Goal: Task Accomplishment & Management: Use online tool/utility

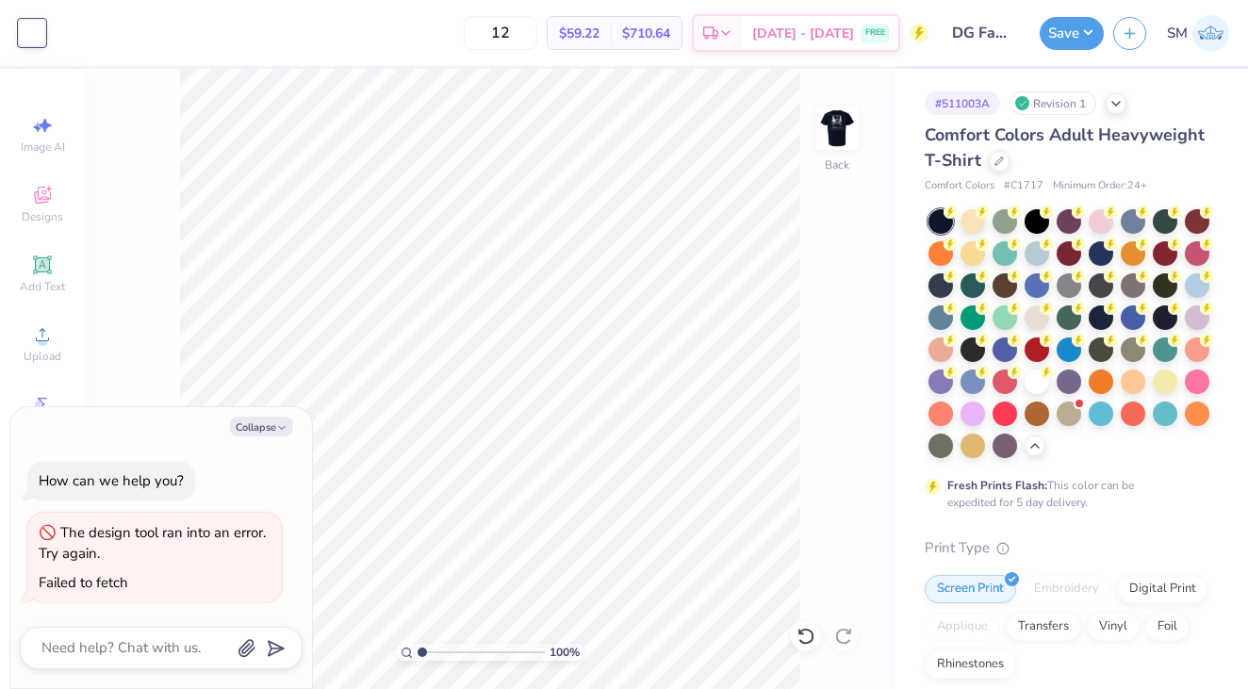
type textarea "x"
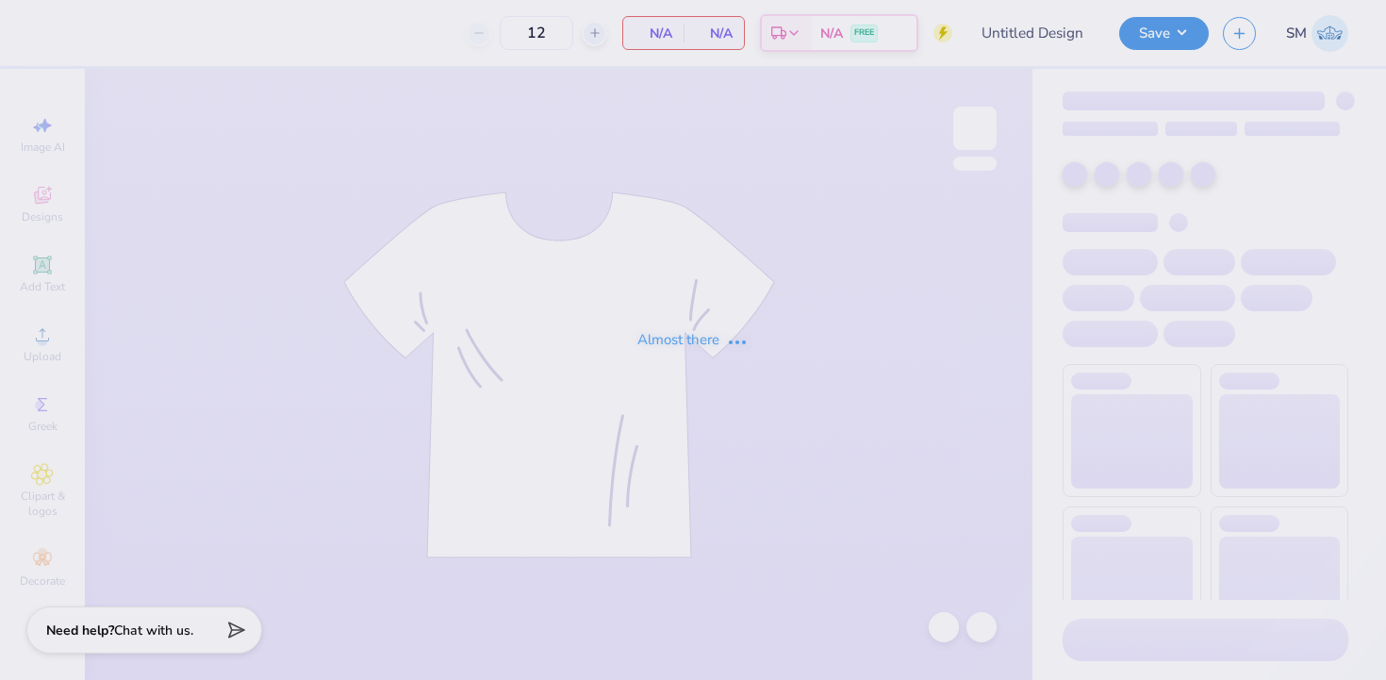
type input "50"
type input "DG Fam weekend truck"
type input "100"
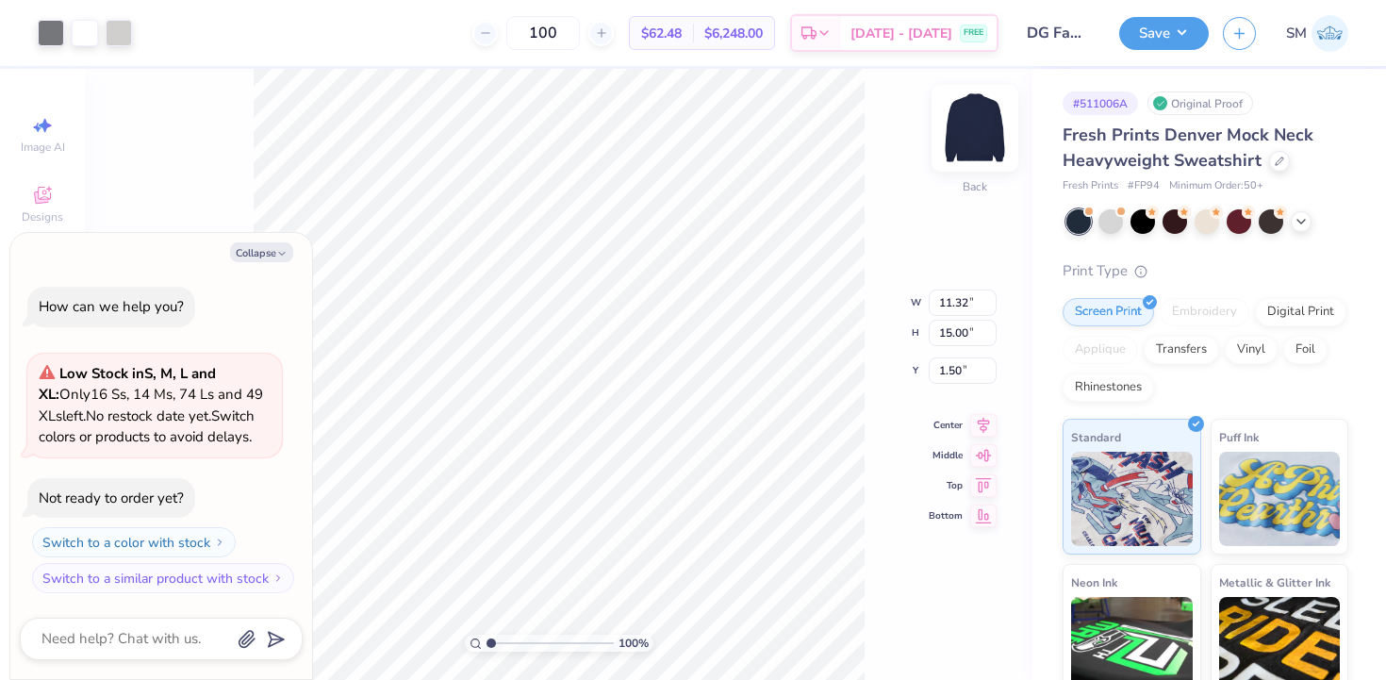
click at [969, 125] on img at bounding box center [974, 128] width 75 height 75
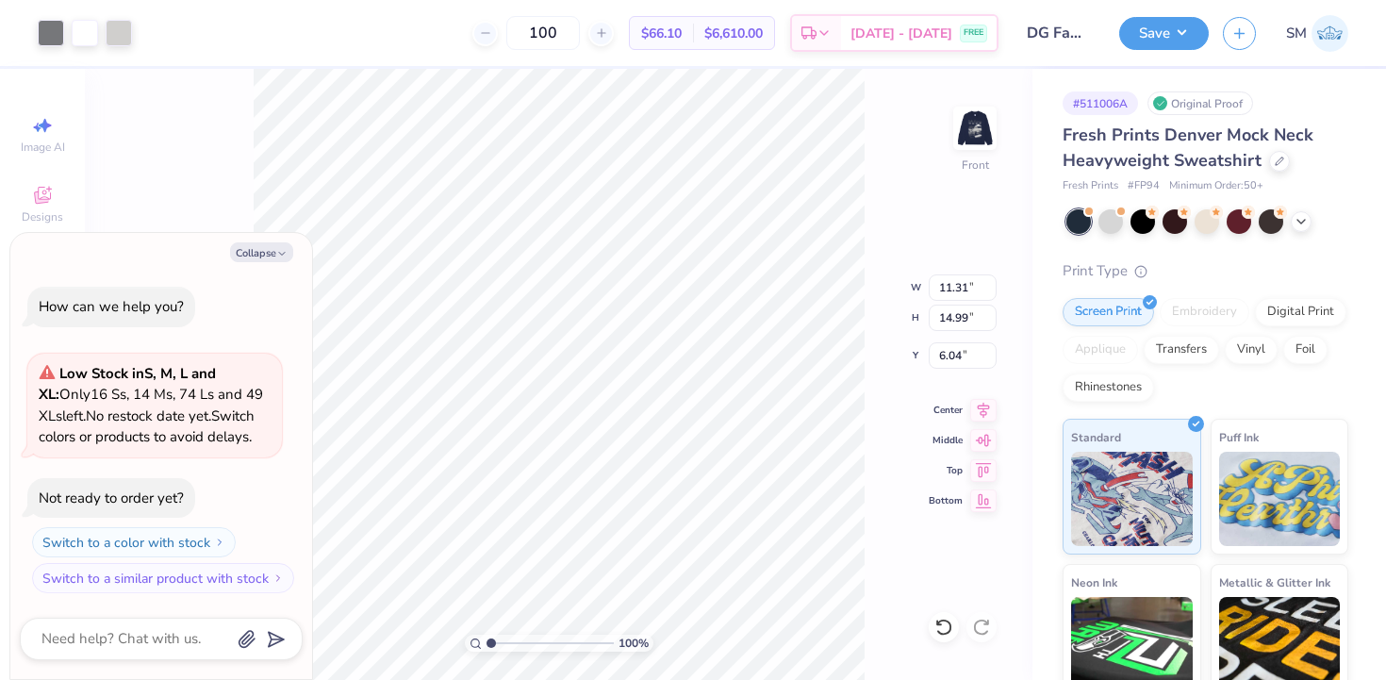
type textarea "x"
type input "3.00"
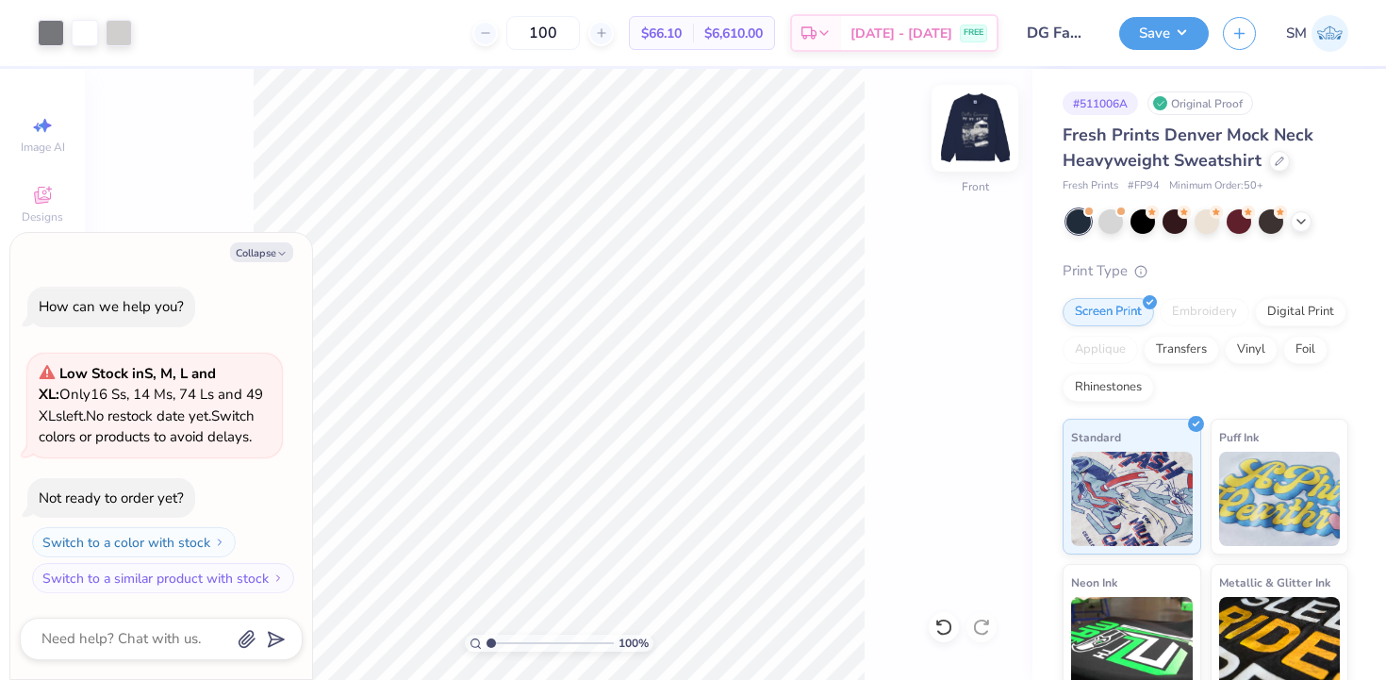
click at [981, 124] on img at bounding box center [974, 128] width 75 height 75
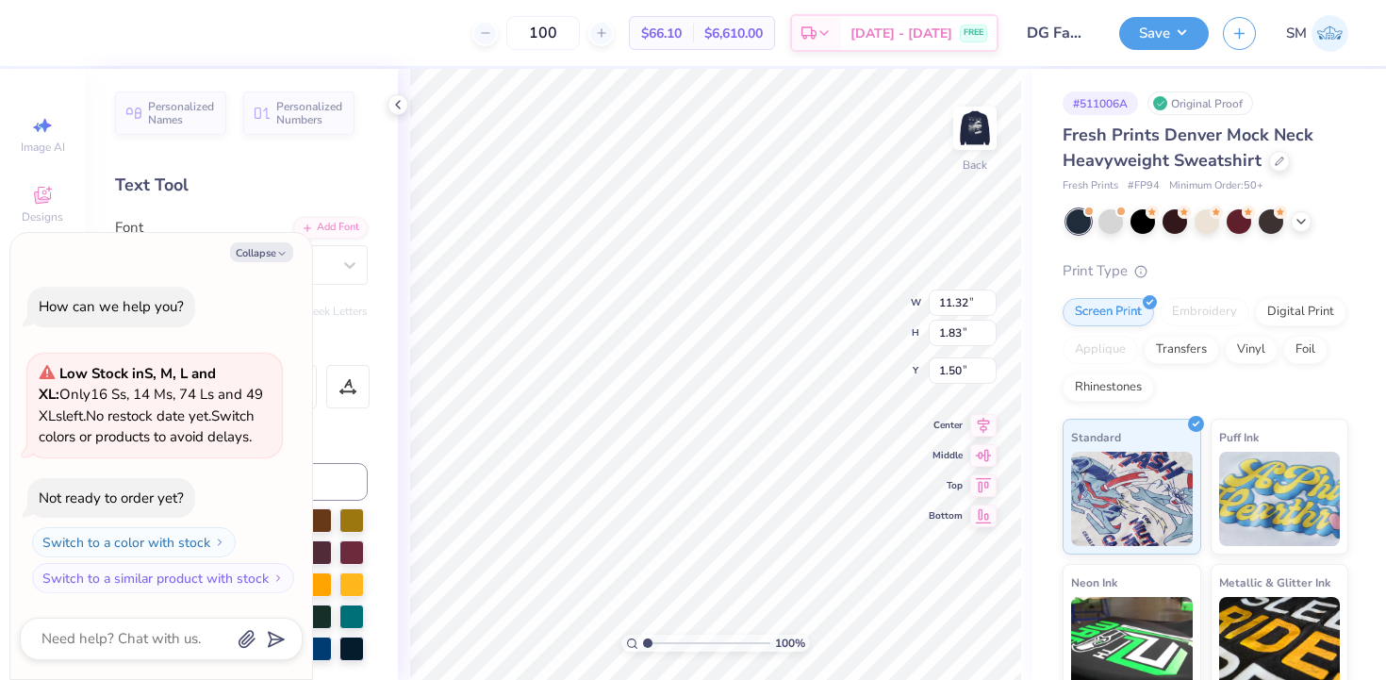
type textarea "x"
type input "0.50"
type textarea "x"
type input "11.31"
type input "12.75"
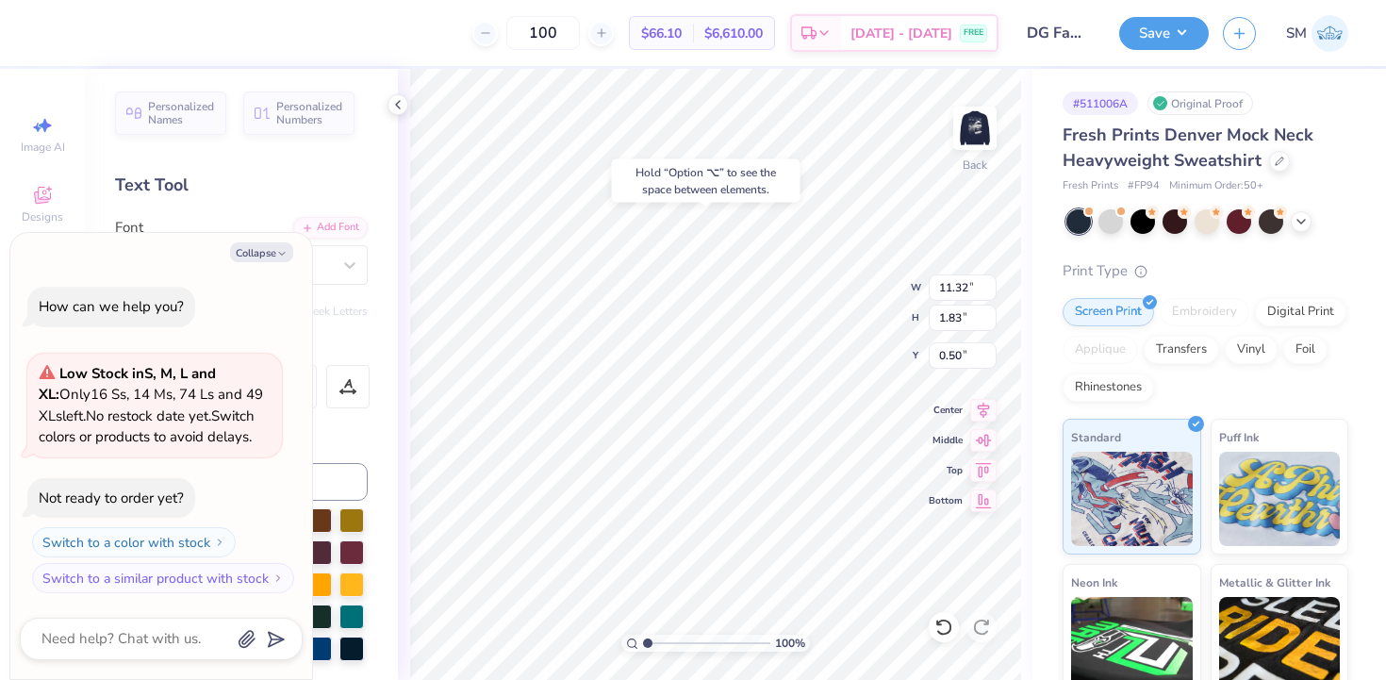
type input "3.46"
type textarea "x"
type input "3.63"
click at [874, 311] on div "100 % Back W 11.31 H 11.51 Y 3.63 Center Middle Top Bottom" at bounding box center [715, 374] width 635 height 611
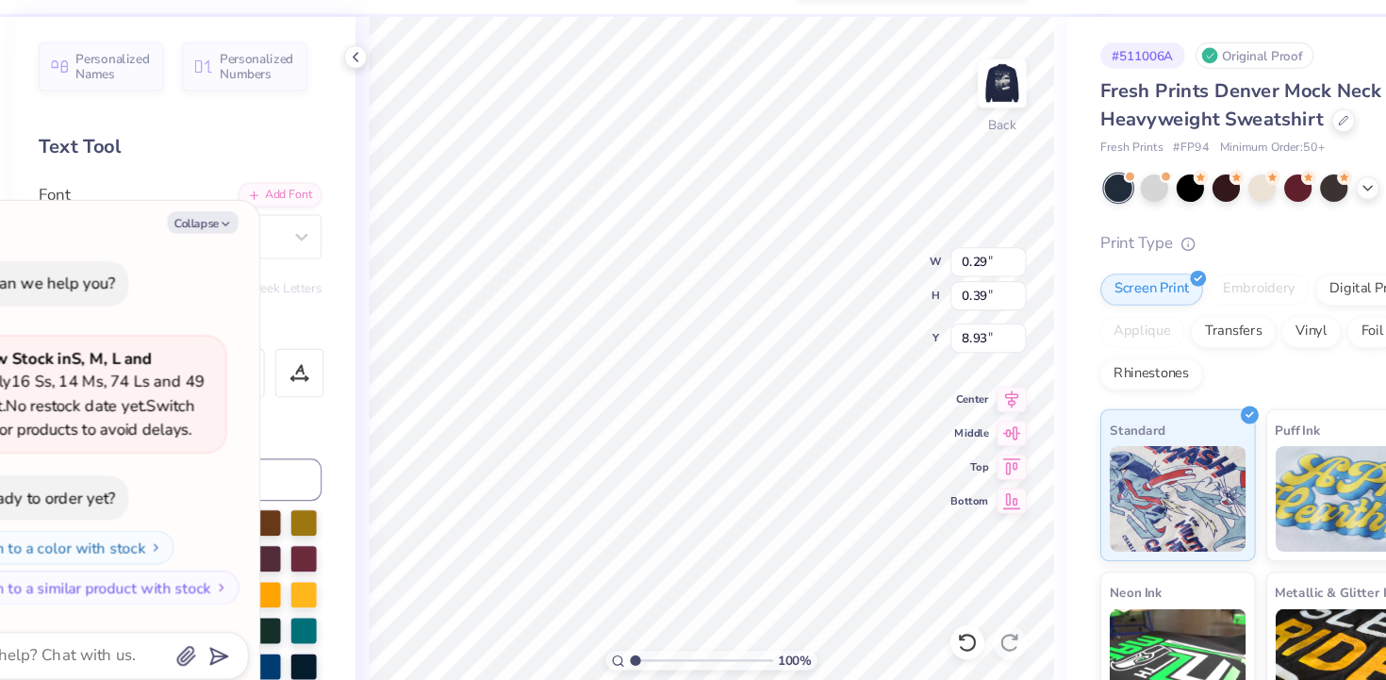
type textarea "x"
type input "1.89"
type input "1.48"
type input "9.39"
type textarea "x"
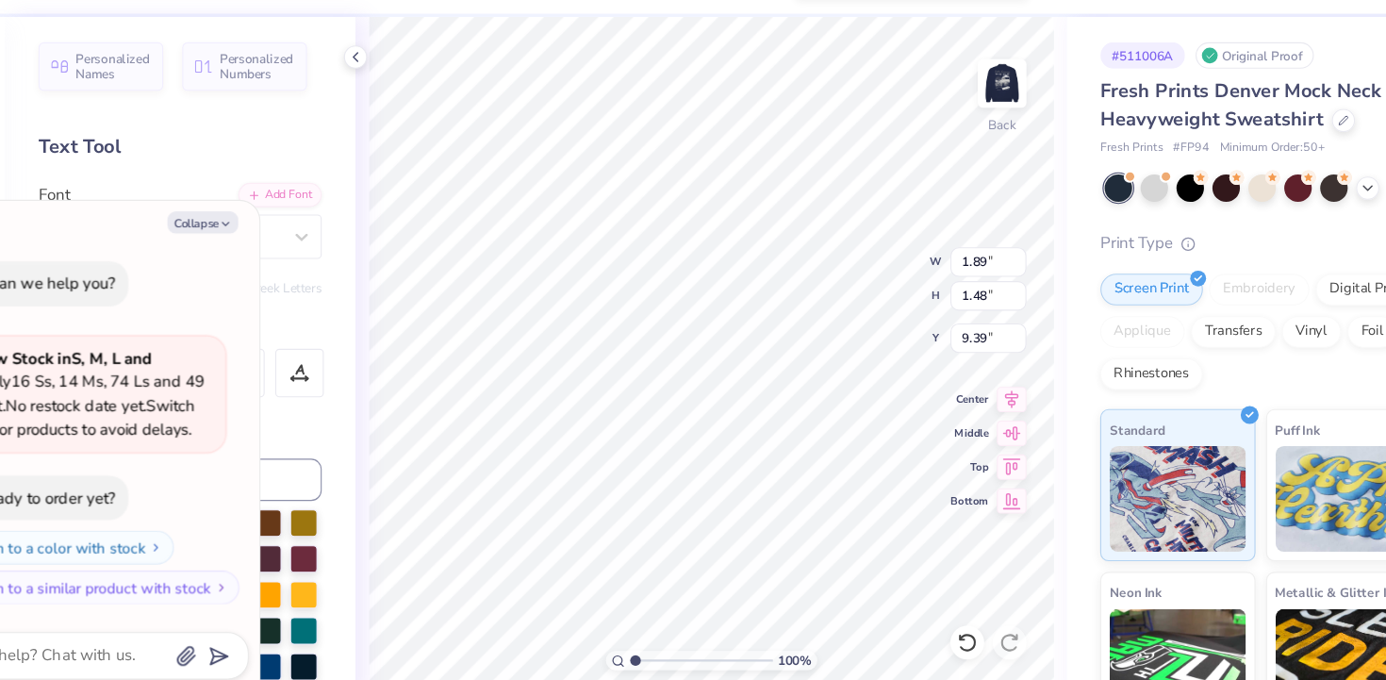
type input "9.26"
click at [846, 320] on div "100 % Back W 11.31 11.31 " H 11.51 11.51 " Y 3.63 3.63 " Center Middle Top Bott…" at bounding box center [715, 374] width 635 height 611
type textarea "x"
type input "3.72"
type textarea "x"
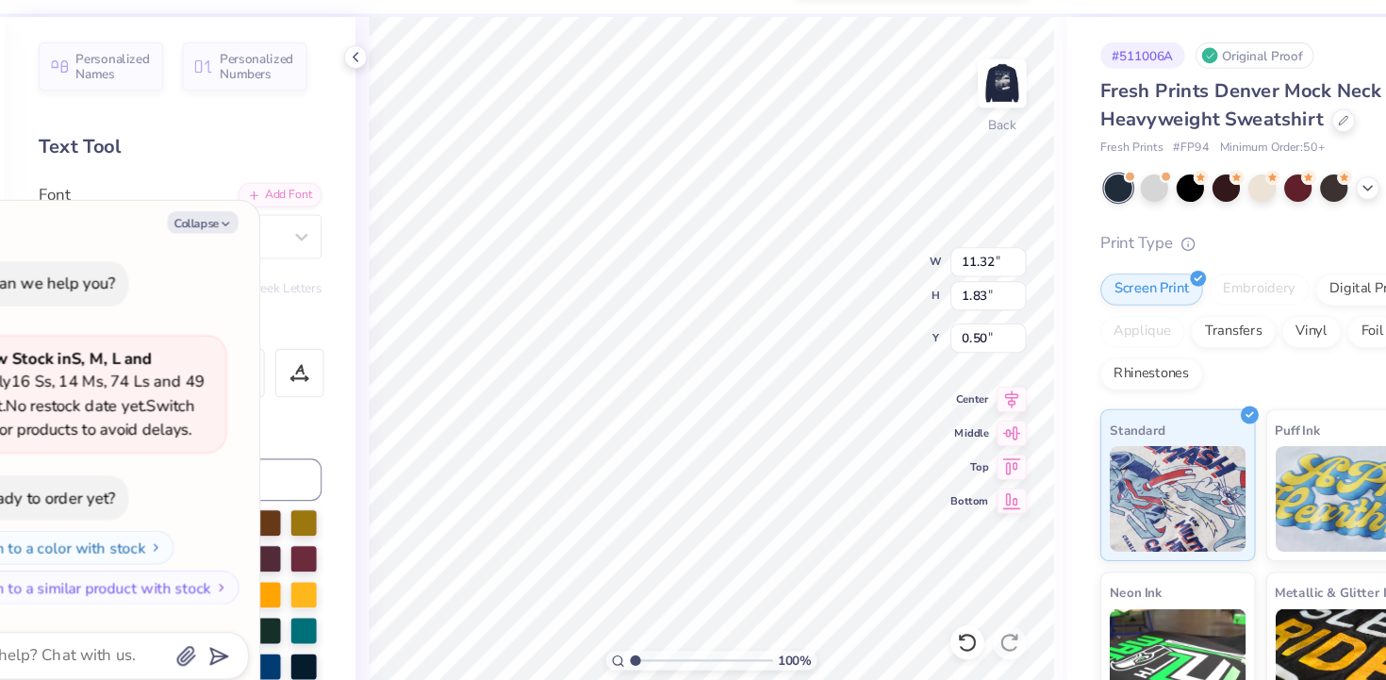
type input "4.14"
type input "0.67"
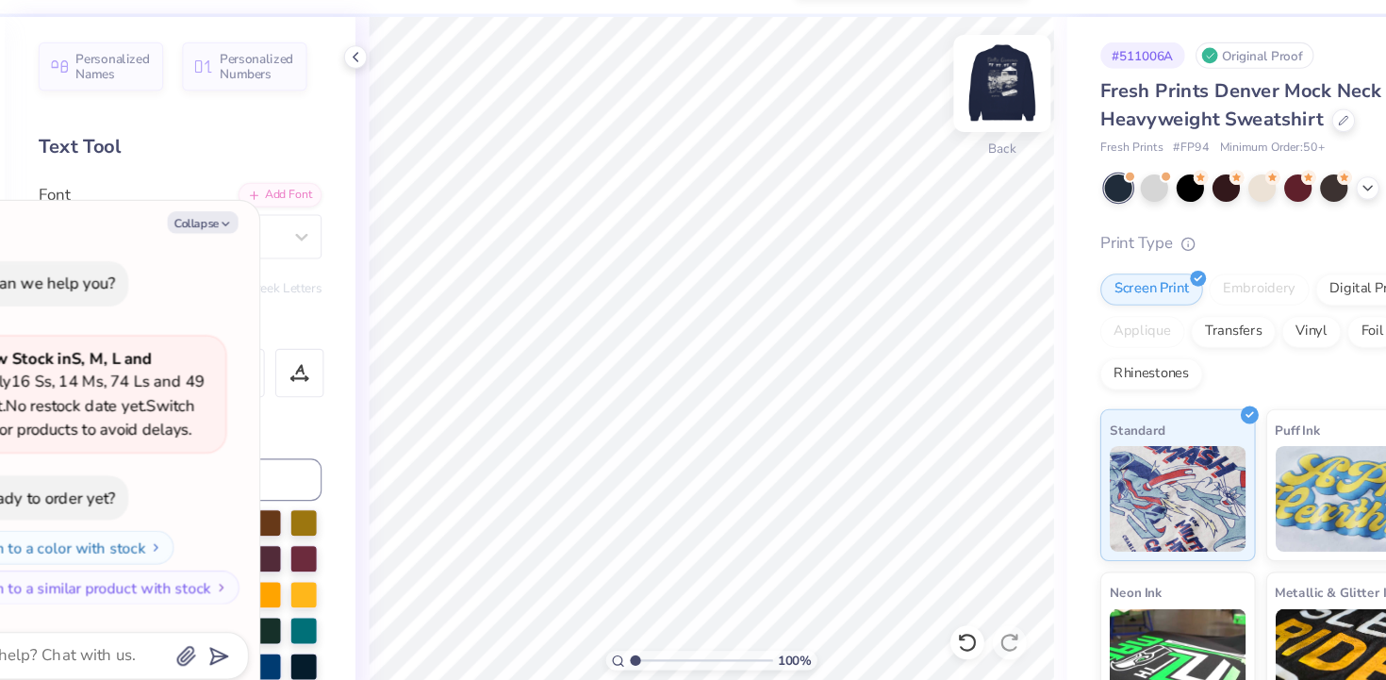
click at [988, 138] on img at bounding box center [974, 128] width 75 height 75
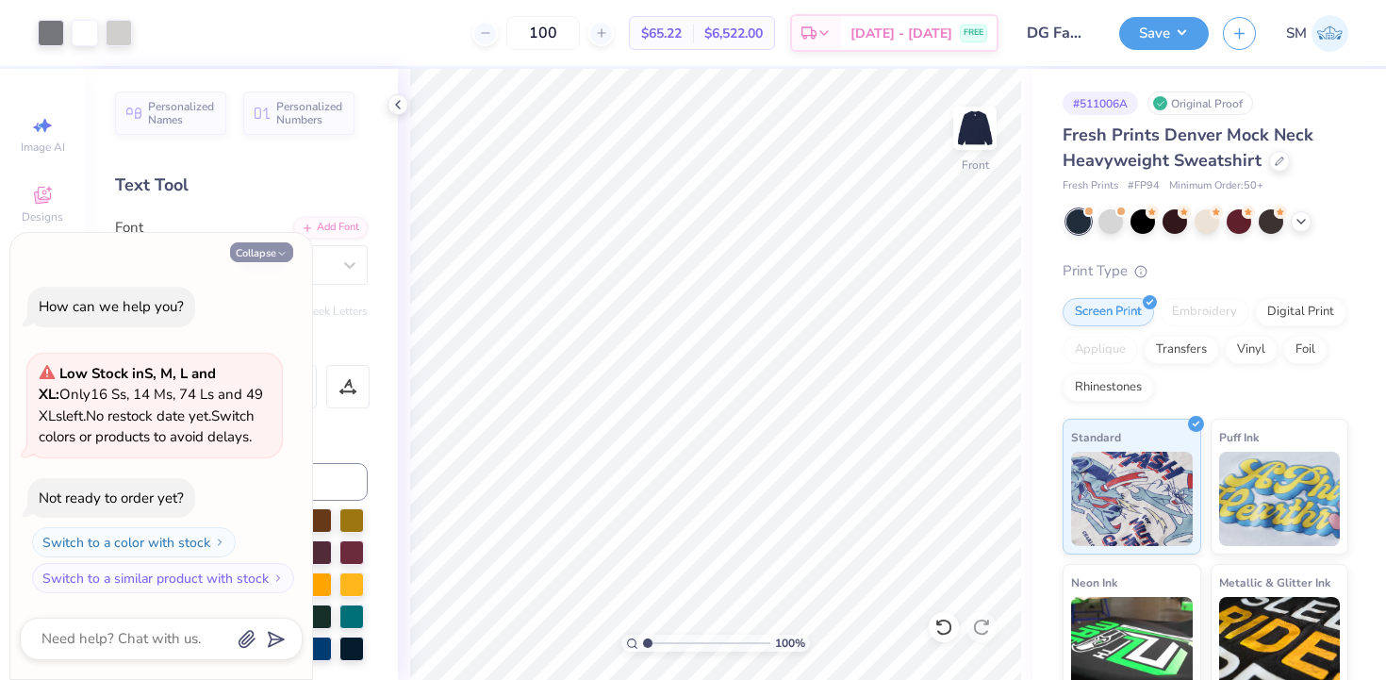
click at [985, 120] on img at bounding box center [975, 128] width 38 height 38
click at [264, 251] on button "Collapse" at bounding box center [261, 252] width 63 height 20
type textarea "x"
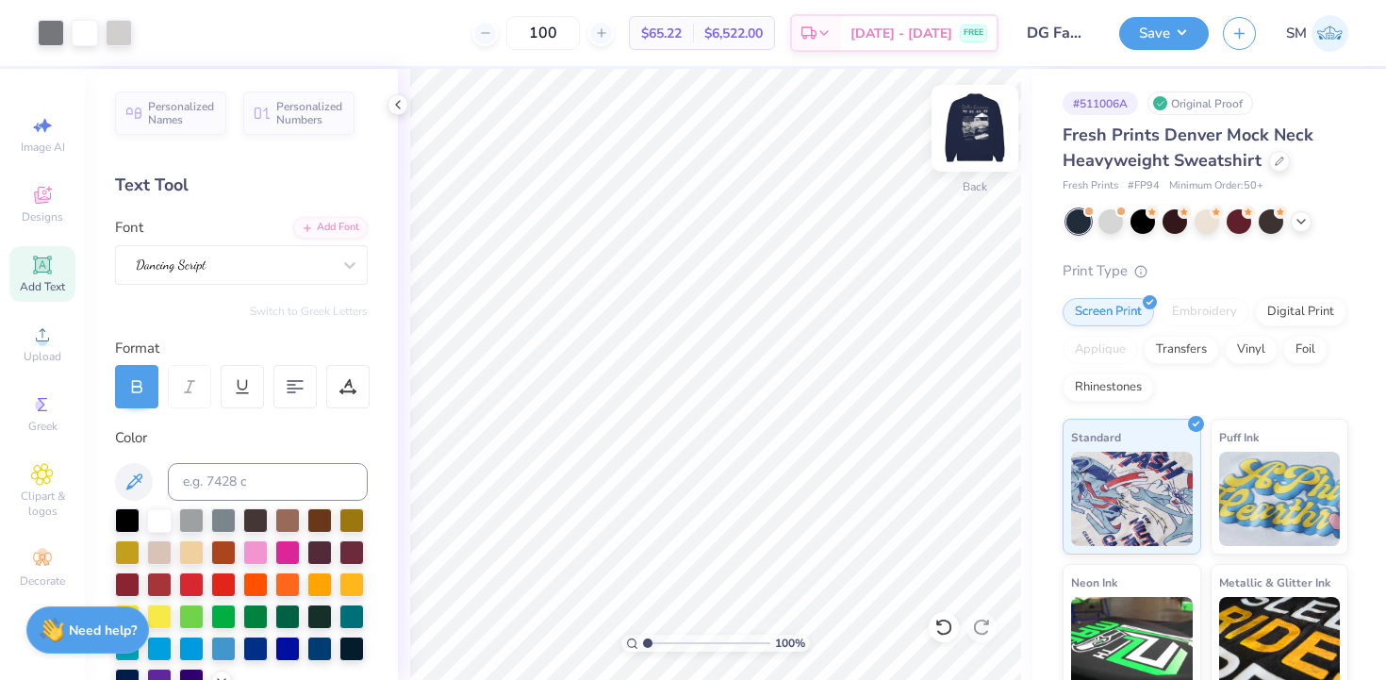
click at [974, 114] on img at bounding box center [974, 128] width 75 height 75
click at [965, 107] on img at bounding box center [974, 128] width 75 height 75
click at [33, 332] on icon at bounding box center [42, 334] width 23 height 23
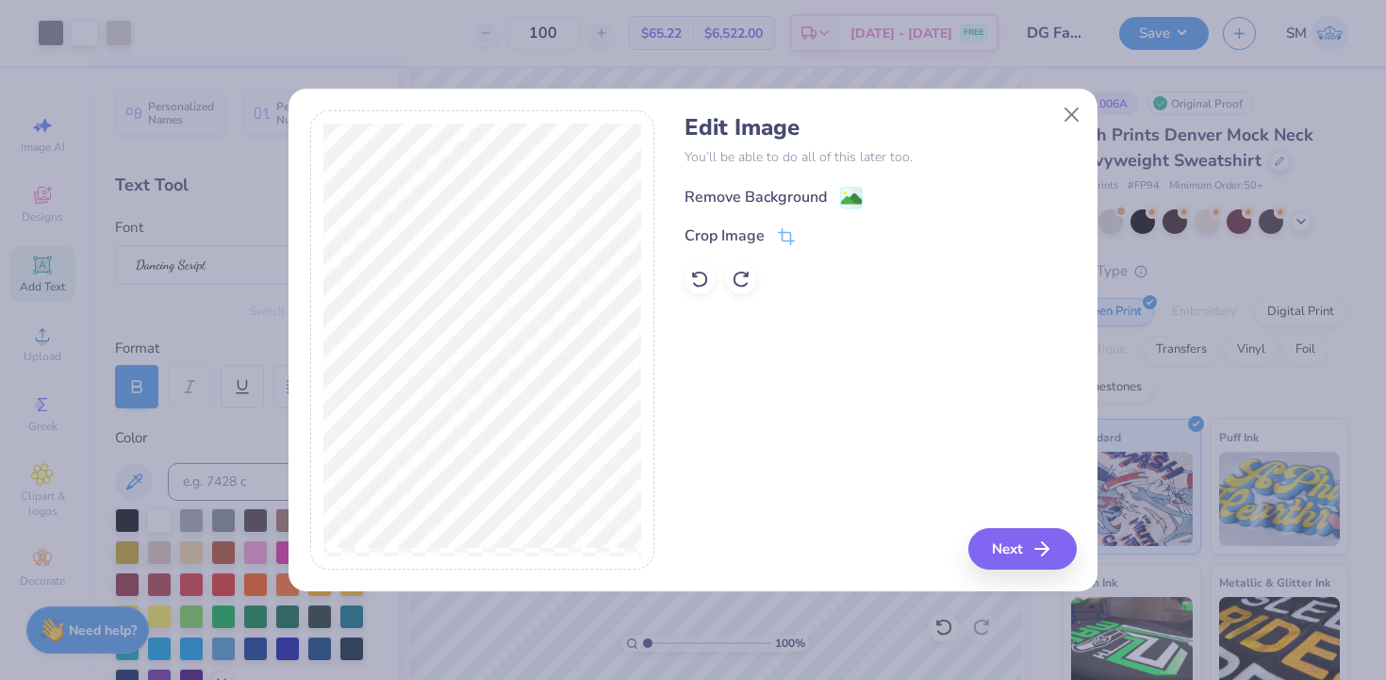
click at [752, 199] on div "Remove Background" at bounding box center [755, 197] width 142 height 23
click at [1040, 552] on icon "button" at bounding box center [1047, 548] width 23 height 23
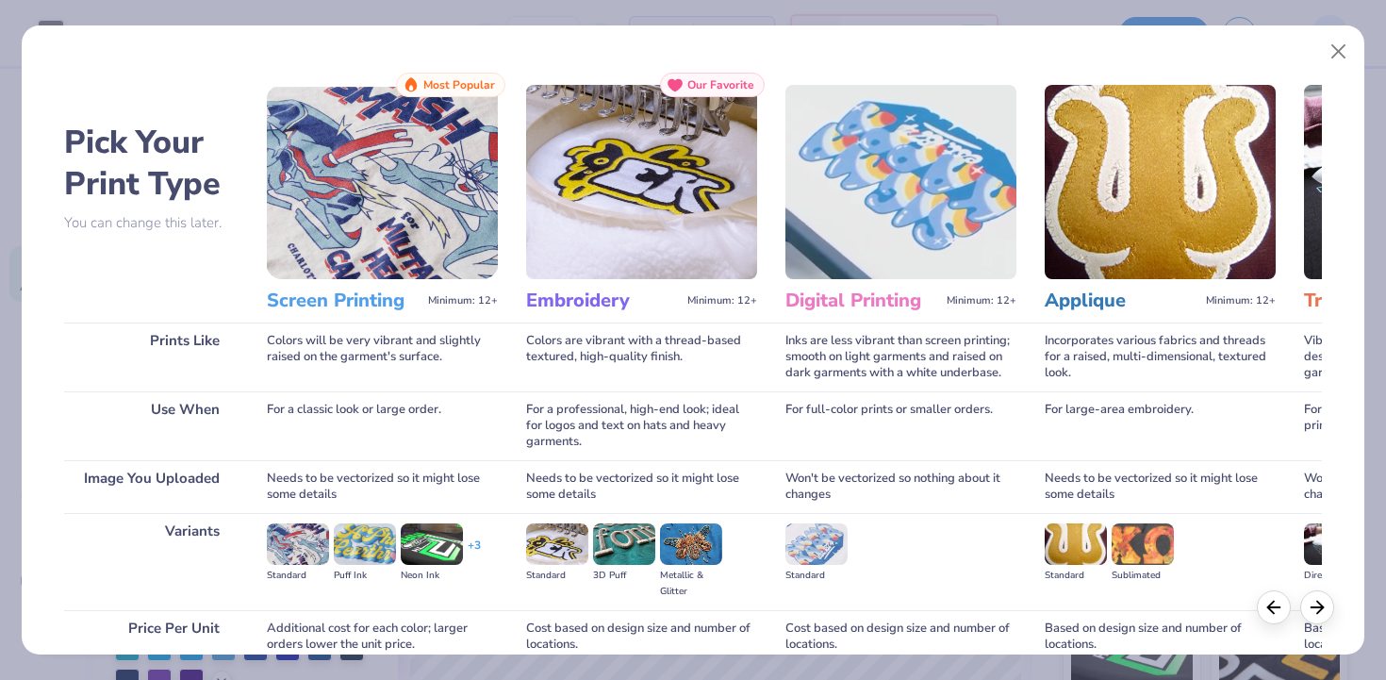
scroll to position [166, 0]
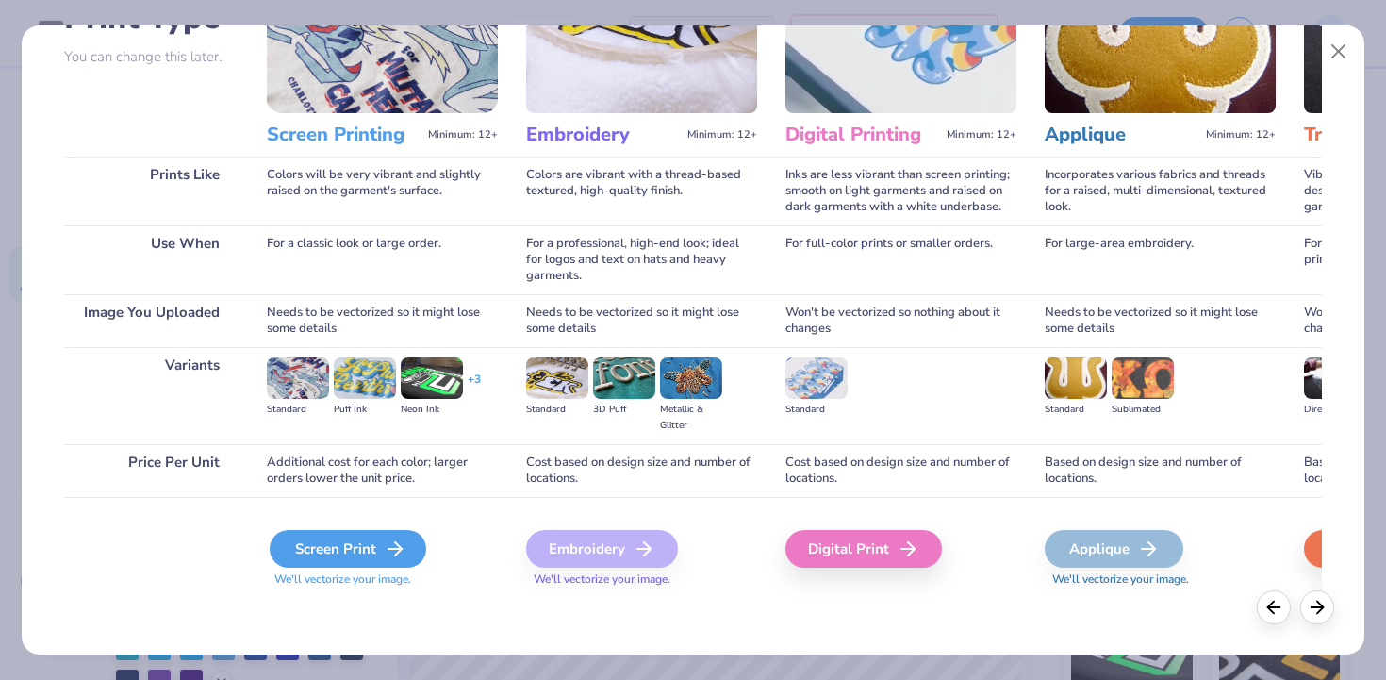
click at [357, 555] on div "Screen Print" at bounding box center [348, 549] width 157 height 38
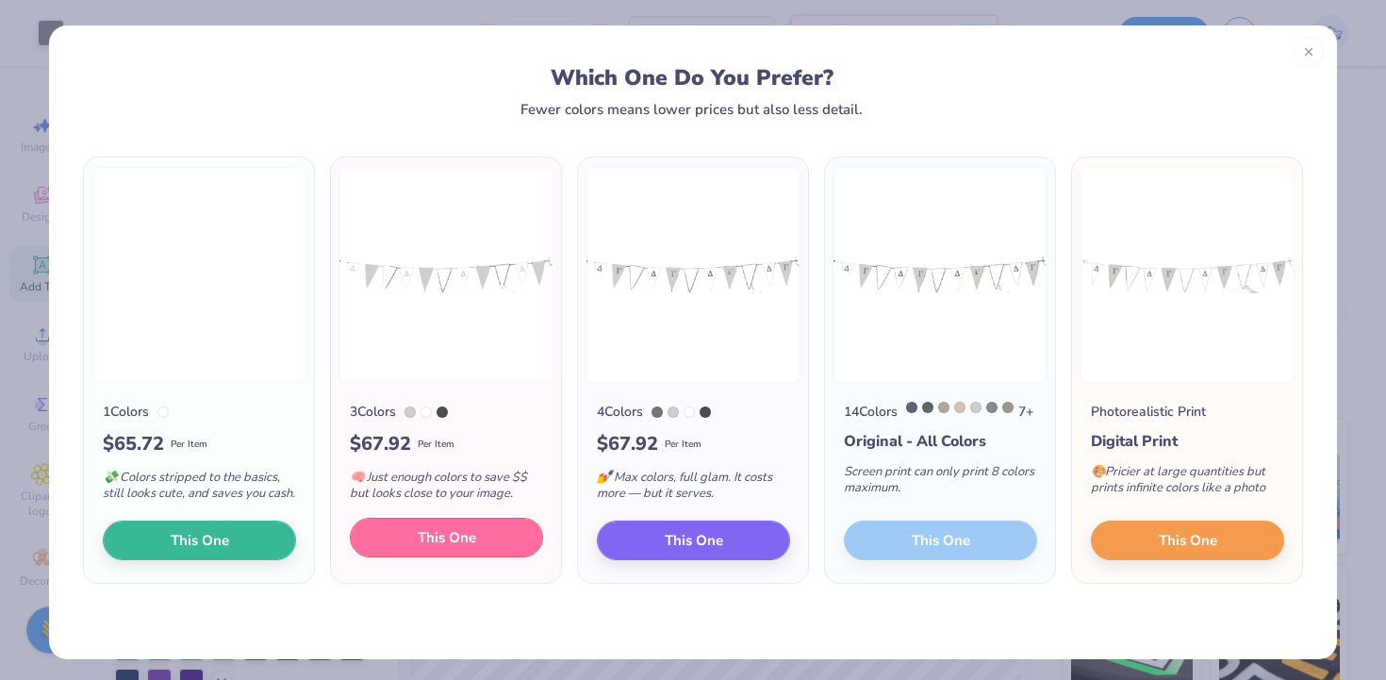
click at [418, 557] on button "This One" at bounding box center [446, 538] width 193 height 40
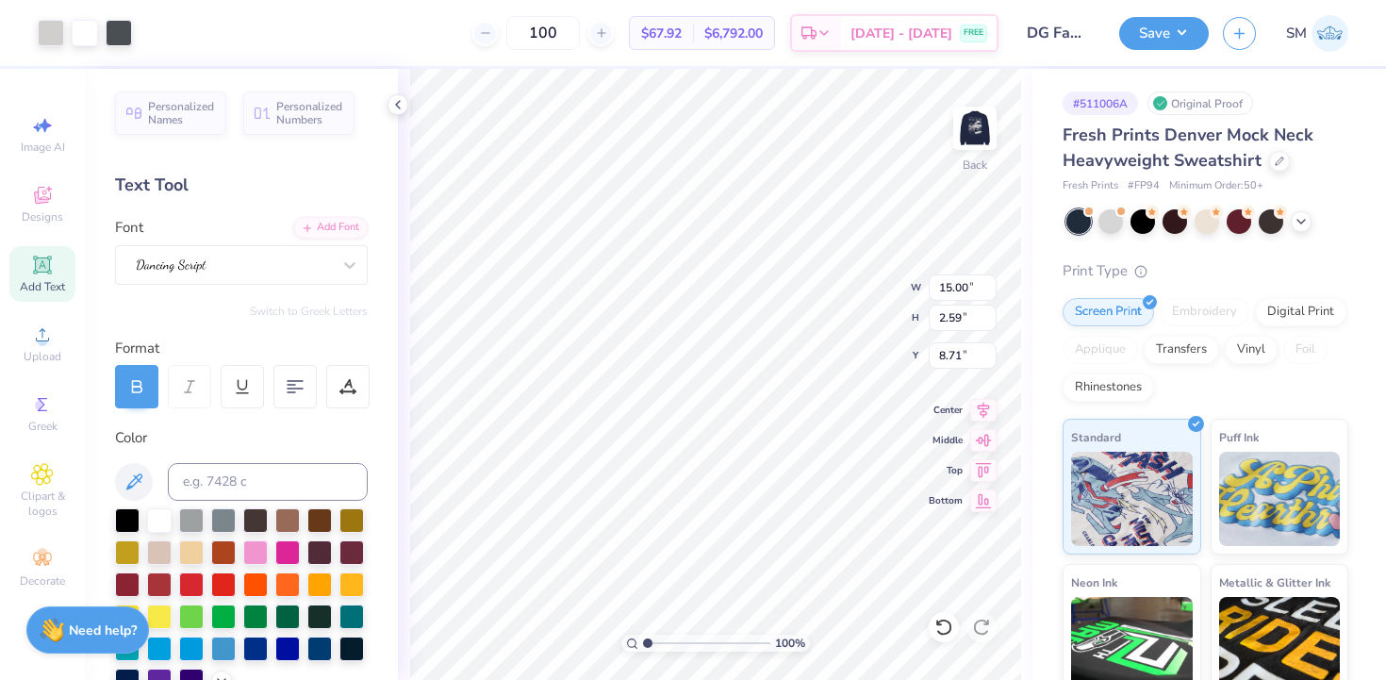
click at [773, 513] on div at bounding box center [693, 340] width 1386 height 680
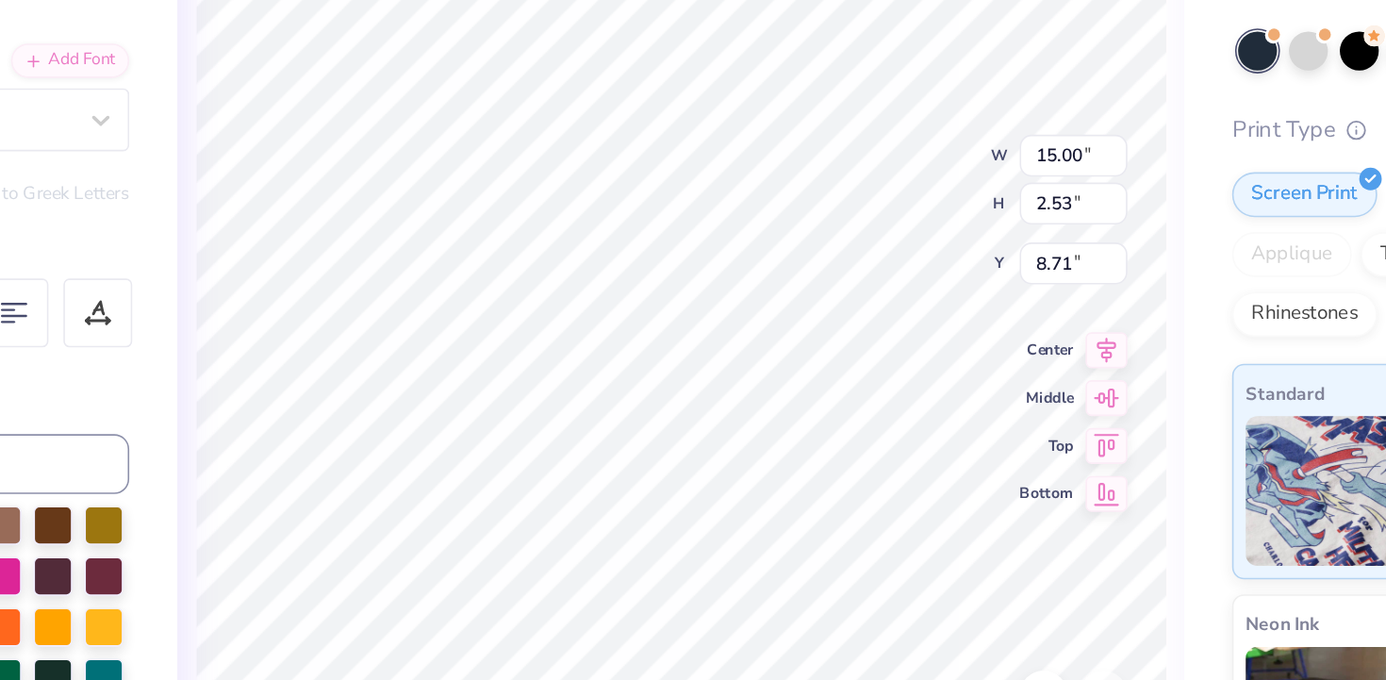
type input "5.14"
type input "0.87"
type input "1.17"
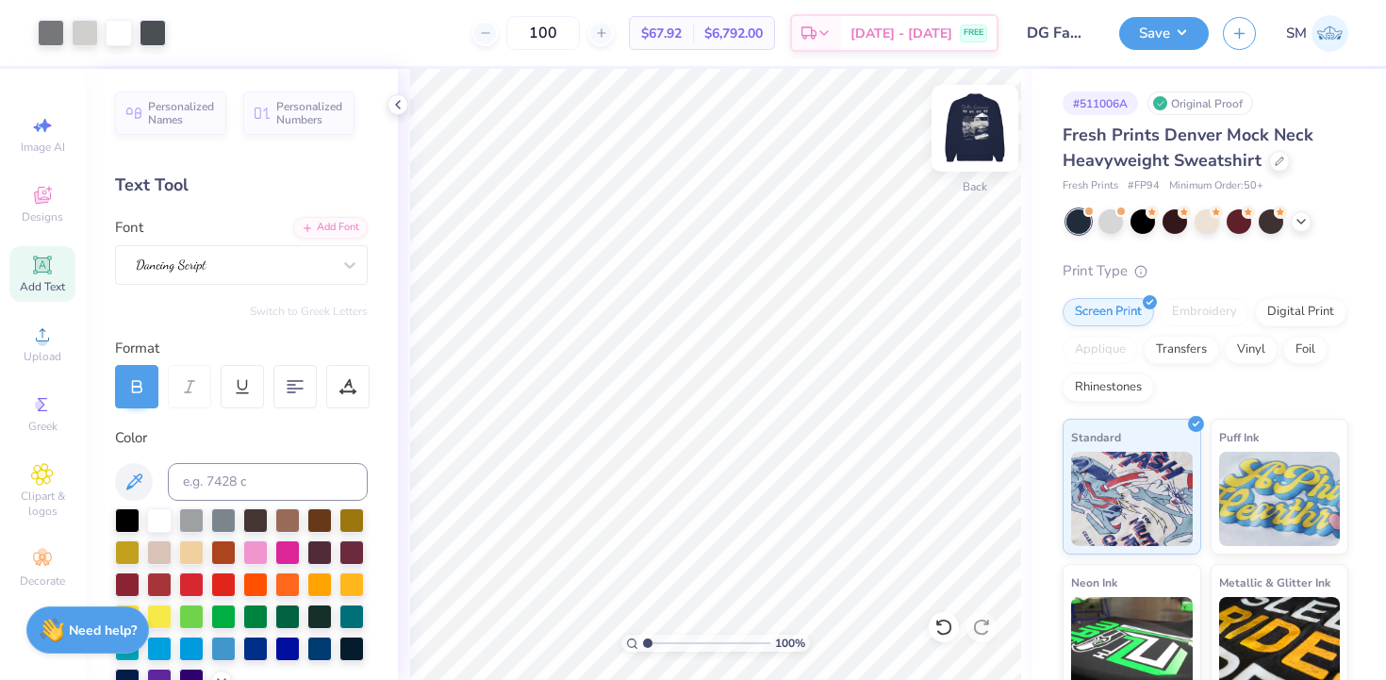
click at [981, 137] on img at bounding box center [974, 128] width 75 height 75
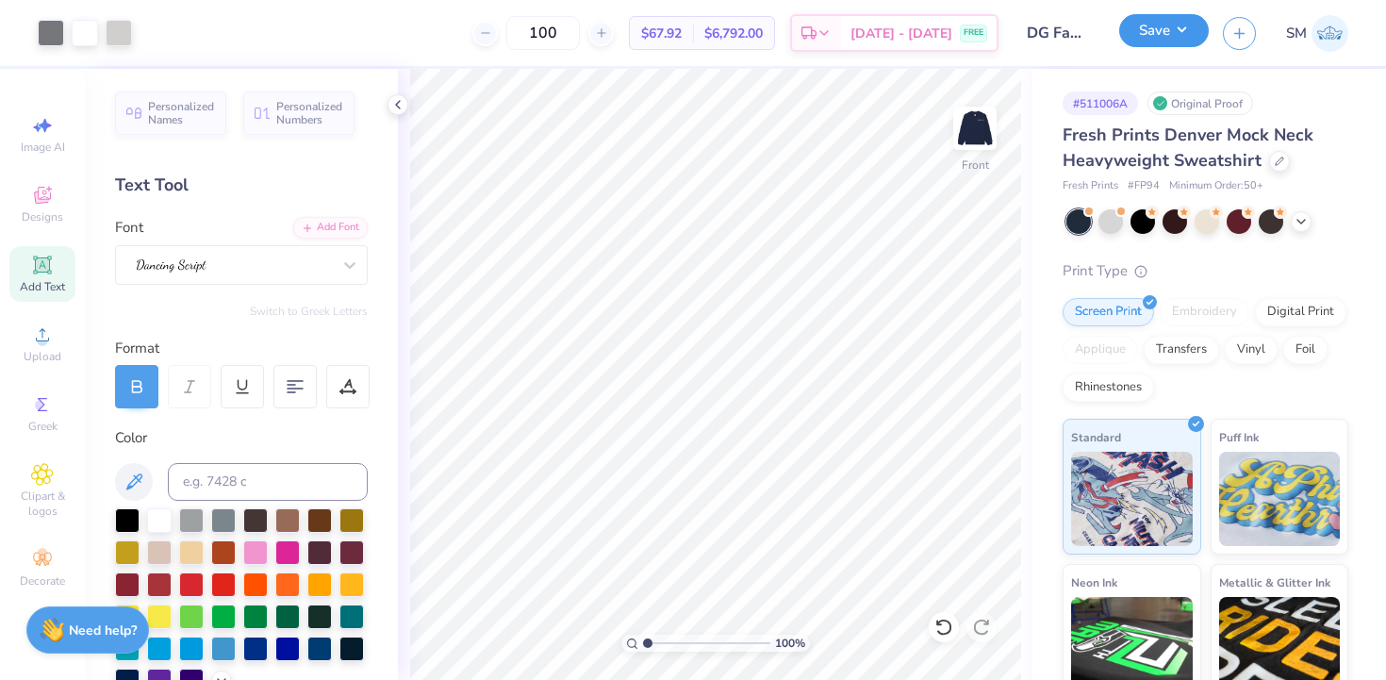
click at [1171, 27] on button "Save" at bounding box center [1164, 30] width 90 height 33
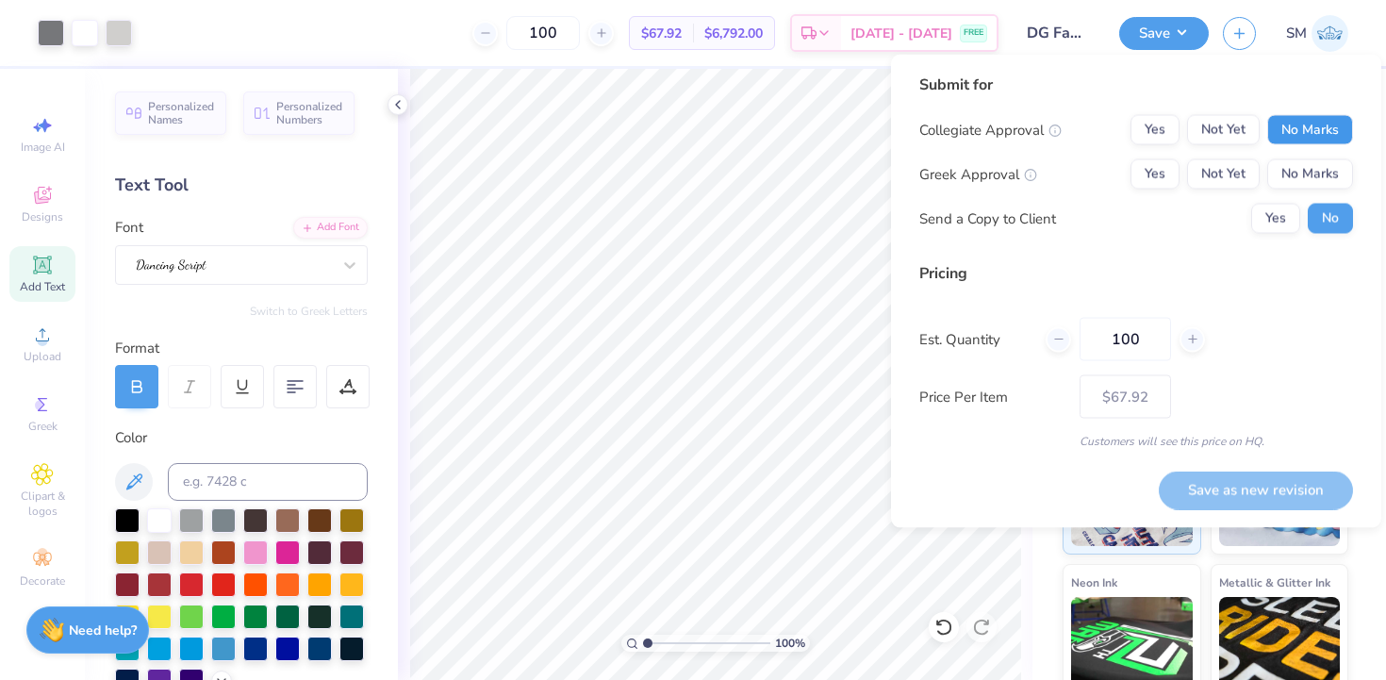
click at [1306, 134] on button "No Marks" at bounding box center [1310, 130] width 86 height 30
click at [1146, 176] on button "Yes" at bounding box center [1154, 174] width 49 height 30
click at [1248, 497] on button "Save as new revision" at bounding box center [1256, 489] width 194 height 39
type input "$67.92"
